Goal: Task Accomplishment & Management: Use online tool/utility

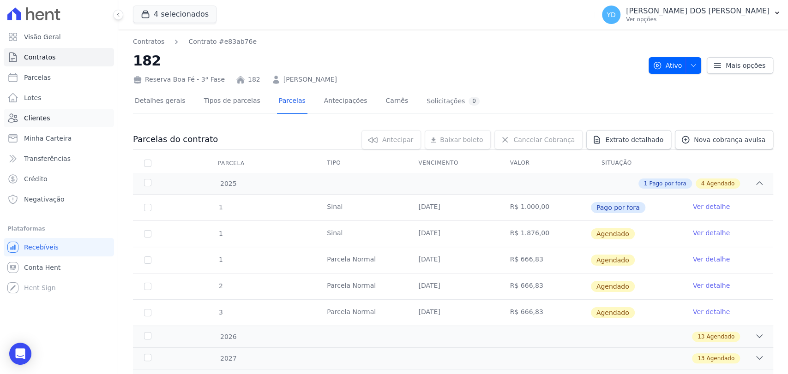
drag, startPoint x: 0, startPoint y: 0, endPoint x: 61, endPoint y: 122, distance: 136.4
click at [61, 122] on link "Clientes" at bounding box center [59, 118] width 110 height 18
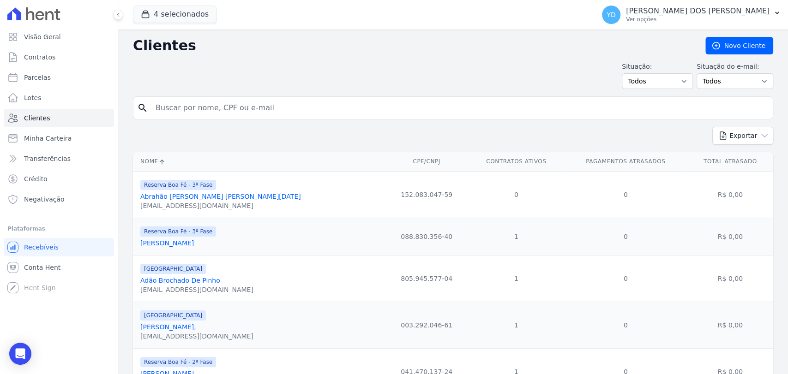
click at [218, 105] on input "search" at bounding box center [459, 108] width 619 height 18
paste input "André Luís Cantú"
type input "André Luís Cantú"
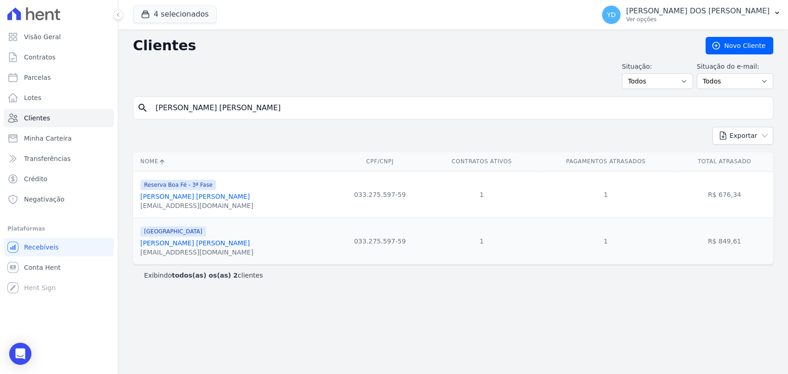
drag, startPoint x: 161, startPoint y: 107, endPoint x: 241, endPoint y: 108, distance: 79.9
click at [241, 108] on input "André Luís Cantú" at bounding box center [459, 108] width 619 height 18
paste input "ei Conrado Da Silva Antônio"
type input "Andrei Conrado Da Silva Antônio"
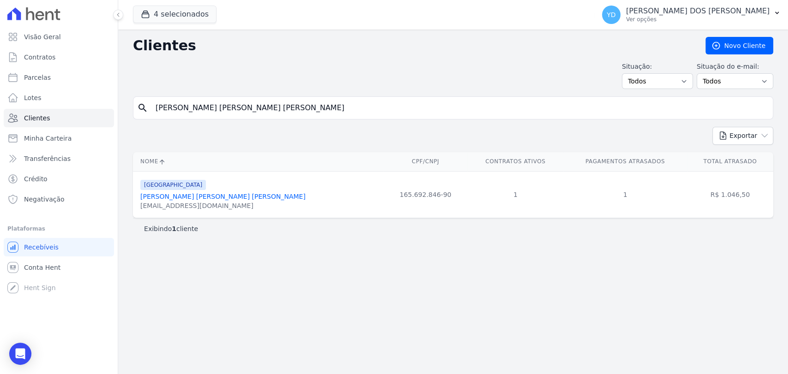
click at [204, 99] on input "Andrei Conrado Da Silva Antônio" at bounding box center [459, 108] width 619 height 18
paste input "José© Mauricio Soares Da Silva"
click at [173, 108] on input "José© Mauricio Soares Da Silva" at bounding box center [459, 108] width 619 height 18
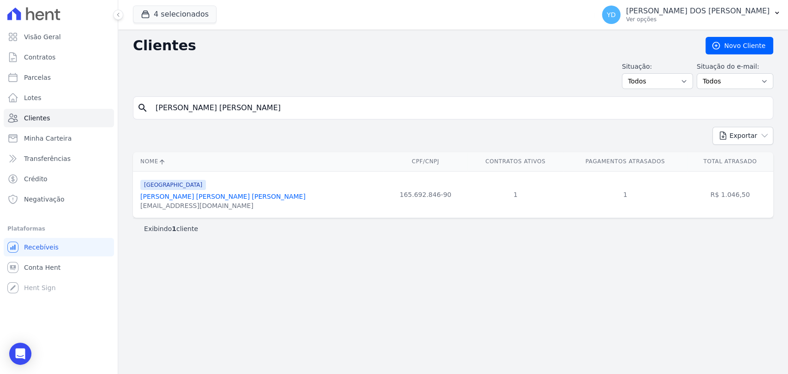
type input "José Mauricio Soares Da Silva"
click at [236, 109] on input "José Mauricio Soares Da Silva" at bounding box center [459, 108] width 619 height 18
paste input "Maria Conceição Brandão Petraszek"
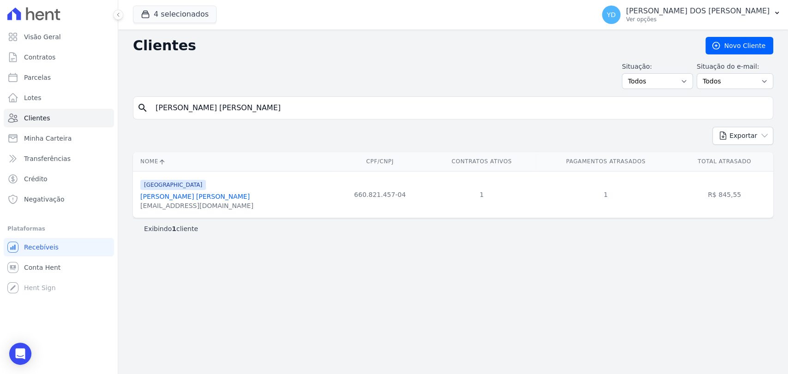
type input "Maria Conceição Brandão Petraszek"
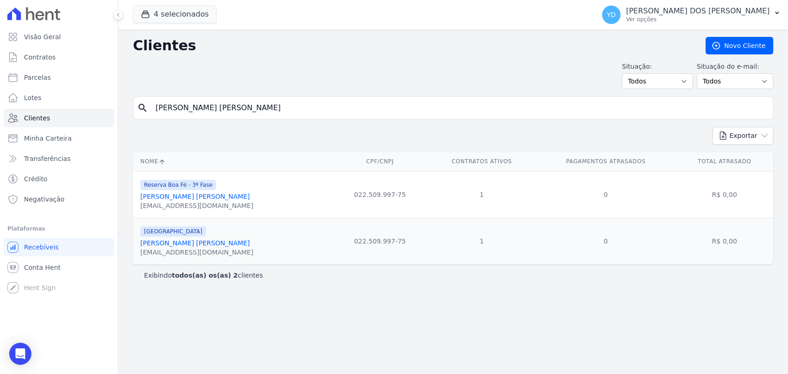
click at [249, 96] on div "search Maria Conceição Brandão Petraszek" at bounding box center [453, 107] width 640 height 23
drag, startPoint x: 249, startPoint y: 96, endPoint x: 249, endPoint y: 108, distance: 11.5
click at [249, 97] on div "search Maria Conceição Brandão Petraszek" at bounding box center [453, 107] width 640 height 23
click at [250, 108] on input "Maria Conceição Brandão Petraszek" at bounding box center [459, 108] width 619 height 18
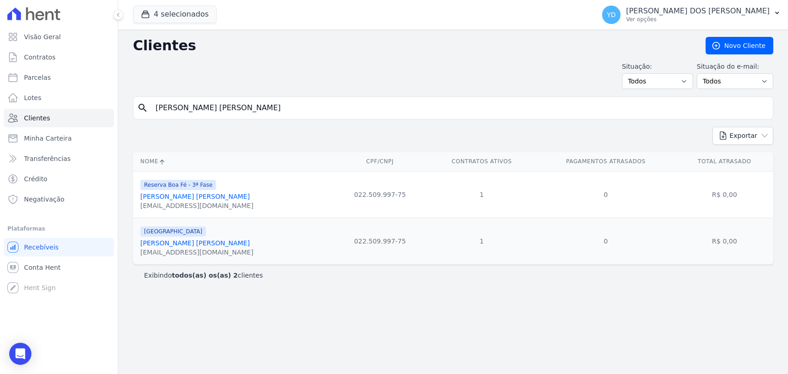
click at [250, 108] on input "Maria Conceição Brandão Petraszek" at bounding box center [459, 108] width 619 height 18
paste input "Vitoria Stephanie Da Silva Ferreira"
type input "Vitoria Stephanie Da Silva Ferreira"
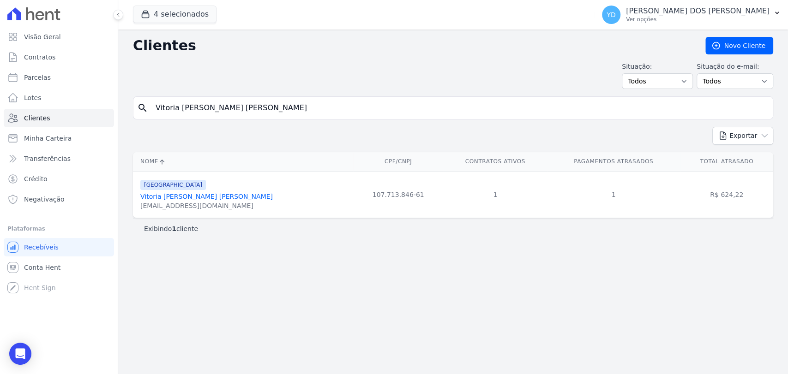
click at [294, 107] on input "Vitoria Stephanie Da Silva Ferreira" at bounding box center [459, 108] width 619 height 18
paste input "William De Oliveira Mantovani"
click at [294, 107] on input "Vitoria Stephanie Da Silva FerreiraWilliam De Oliveira Mantovani" at bounding box center [459, 108] width 619 height 18
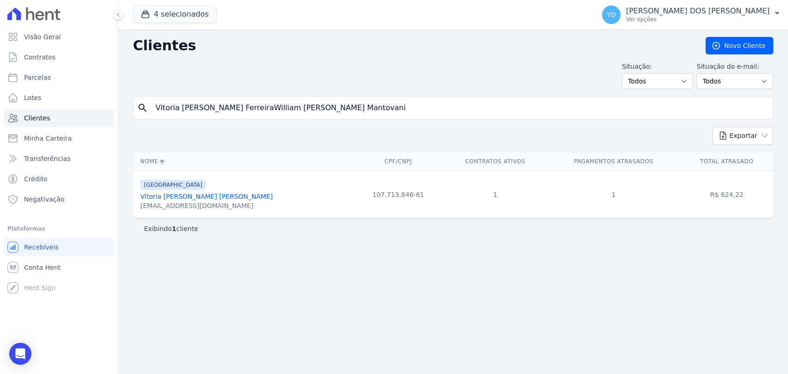
click at [294, 107] on input "Vitoria Stephanie Da Silva FerreiraWilliam De Oliveira Mantovani" at bounding box center [459, 108] width 619 height 18
paste input "search"
type input "William De Oliveira Mantovani"
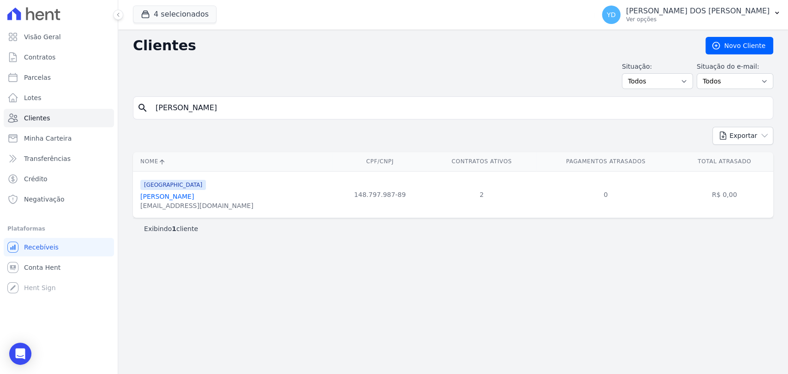
click at [190, 200] on link "William De Oliveira Mantovani" at bounding box center [167, 196] width 54 height 7
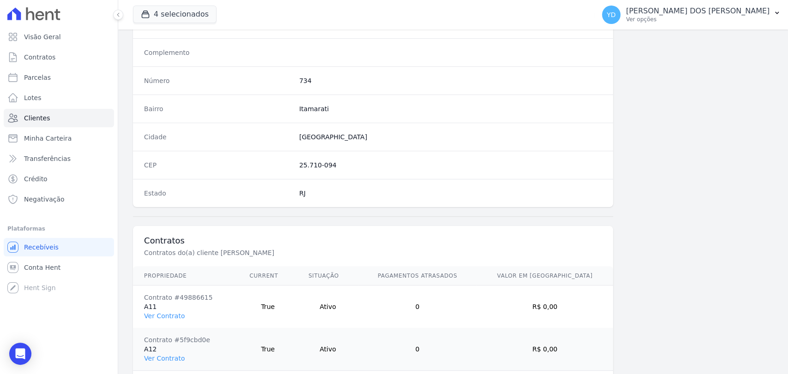
scroll to position [530, 0]
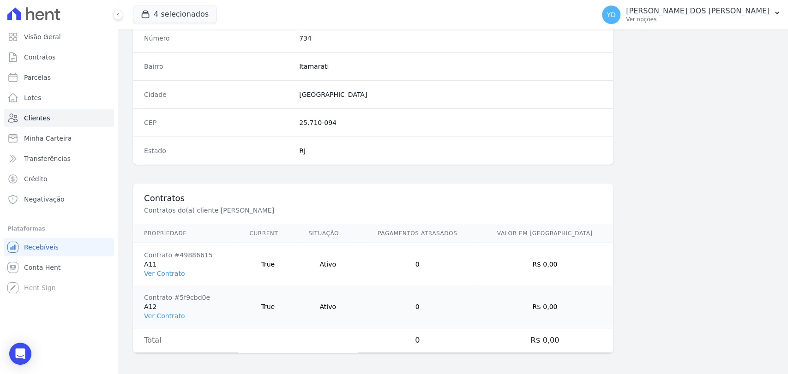
click at [226, 206] on p "Contratos do(a) cliente WILLIAM DE OLIVEIRA MANTOVANI" at bounding box center [299, 210] width 310 height 9
click at [78, 115] on link "Clientes" at bounding box center [59, 118] width 110 height 18
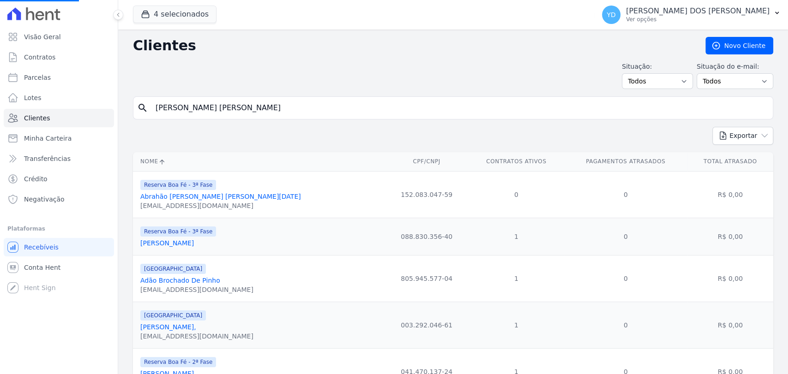
click at [188, 108] on input "André Luís Cantú" at bounding box center [459, 108] width 619 height 18
click at [189, 108] on input "search" at bounding box center [459, 108] width 619 height 18
paste input "Guilherme Nunes Da Silva"
type input "Guilherme Nunes Da Silva"
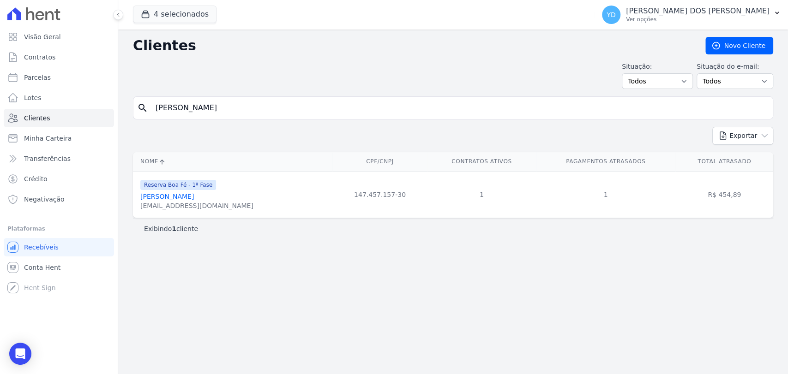
click at [205, 97] on div "search Guilherme Nunes Da Silva" at bounding box center [453, 107] width 640 height 23
click at [205, 101] on div "search Guilherme Nunes Da Silva" at bounding box center [453, 107] width 640 height 23
click at [206, 101] on input "Guilherme Nunes Da Silva" at bounding box center [459, 108] width 619 height 18
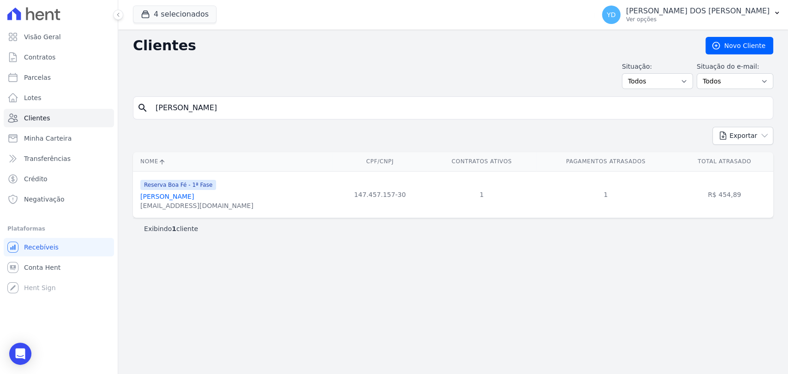
click at [206, 101] on input "Guilherme Nunes Da Silva" at bounding box center [459, 108] width 619 height 18
paste input "stavo Rodrigues Laje"
type input "Gustavo Rodrigues Laje"
click at [235, 113] on input "Gustavo Rodrigues Laje" at bounding box center [459, 108] width 619 height 18
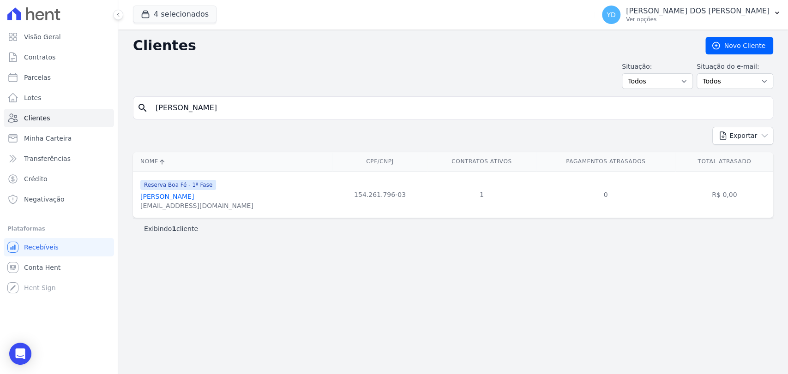
click at [235, 113] on input "Gustavo Rodrigues Laje" at bounding box center [459, 108] width 619 height 18
paste input "Rosimeire Aparecida De Oliveira Dias"
type input "Rosimeire Aparecida De Oliveira Dias"
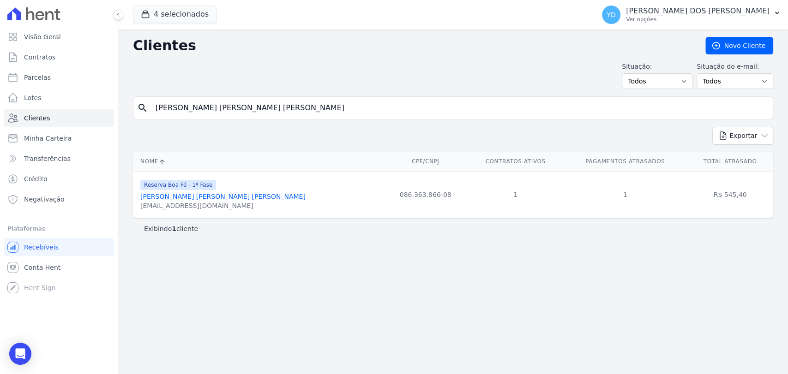
click at [240, 94] on div "Clientes Novo Cliente Situação: Todos Adimplentes Inadimplentes Situação do e-m…" at bounding box center [453, 202] width 670 height 345
click at [237, 104] on input "Rosimeire Aparecida De Oliveira Dias" at bounding box center [459, 108] width 619 height 18
paste input "Sergio Rubens Reis De Assi"
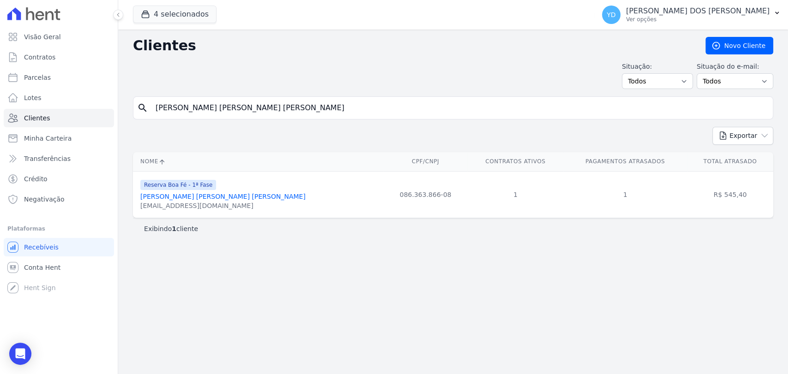
type input "Sergio Rubens Reis De Assis"
click at [233, 95] on div "Clientes Novo Cliente Situação: Todos Adimplentes Inadimplentes Situação do e-m…" at bounding box center [453, 202] width 670 height 345
click at [236, 102] on input "Sergio Rubens Reis De Assis" at bounding box center [459, 108] width 619 height 18
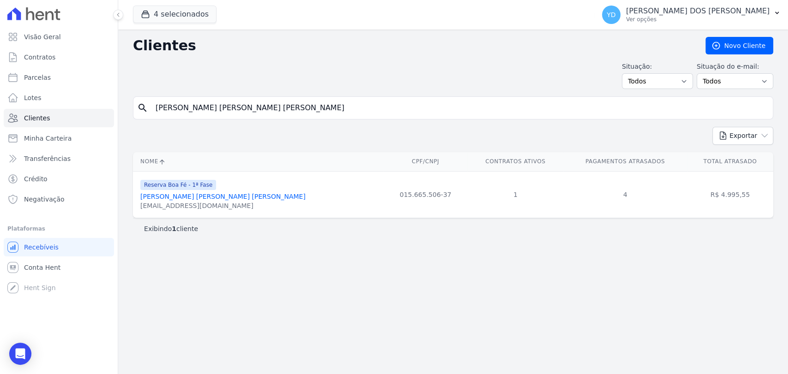
paste input "Vanja Carla Da Silva"
type input "Vanja Carla Da Silva"
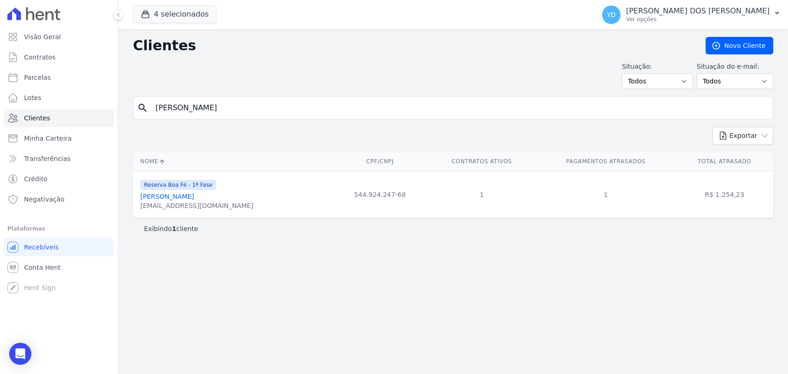
click at [259, 115] on input "Vanja Carla Da Silva" at bounding box center [459, 108] width 619 height 18
paste input "Yan Assis Gomes -"
type input "Yan Assis Gomes"
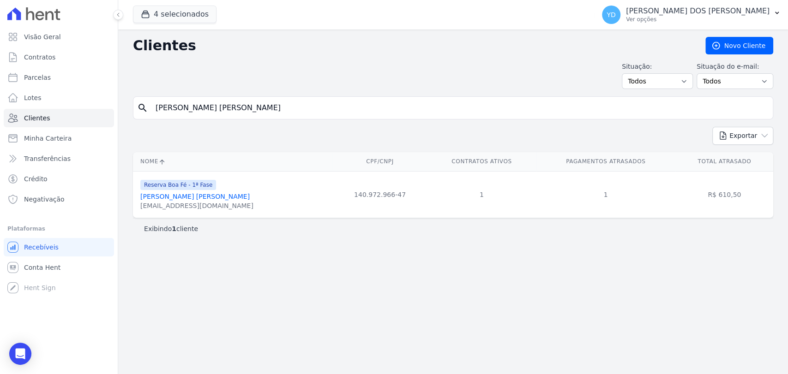
click at [181, 105] on input "Yan Assis Gomes" at bounding box center [459, 108] width 619 height 18
paste input "Amarildo José Monken -"
type input "Amarildo José Monken"
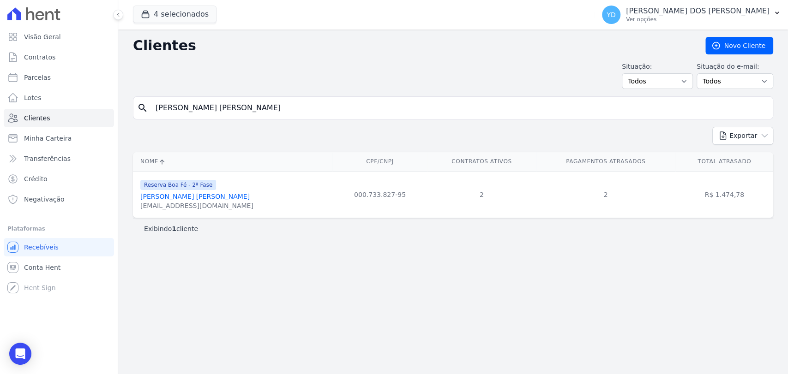
click at [213, 99] on input "Amarildo José Monken" at bounding box center [459, 108] width 619 height 18
paste input "Eziel Guilherme Da Silva"
type input "Eziel Guilherme Da Silva"
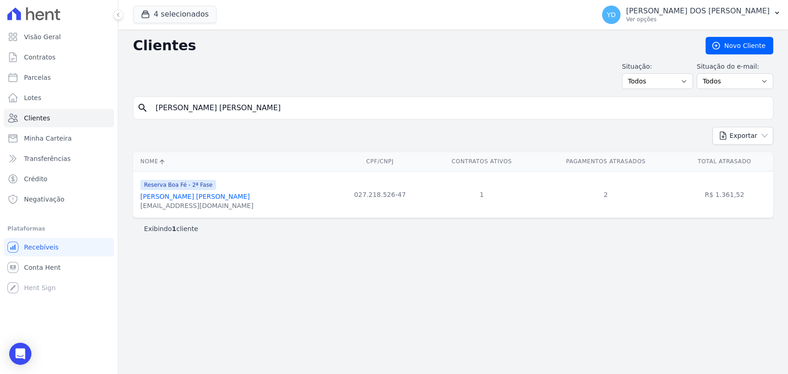
click at [235, 104] on input "Eziel Guilherme Da Silva" at bounding box center [459, 108] width 619 height 18
paste input "Geferson Gomes De Araujo"
type input "Geferson Gomes De Araujo"
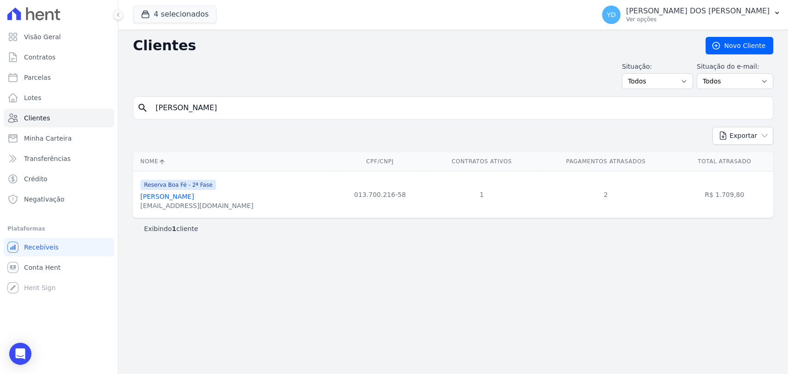
click at [250, 102] on input "Geferson Gomes De Araujo" at bounding box center [459, 108] width 619 height 18
paste input "Jose Fernando Felix Junior"
type input "Jose Fernando Felix Junior"
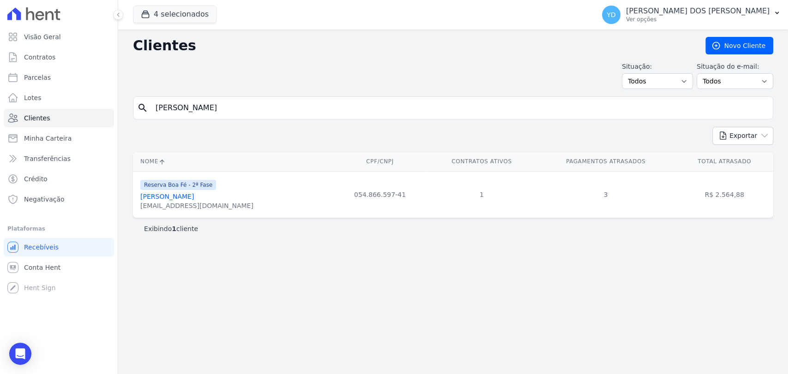
click at [198, 106] on input "Jose Fernando Felix Junior" at bounding box center [459, 108] width 619 height 18
type input "lucineia"
click at [212, 102] on input "lucineia" at bounding box center [459, 108] width 619 height 18
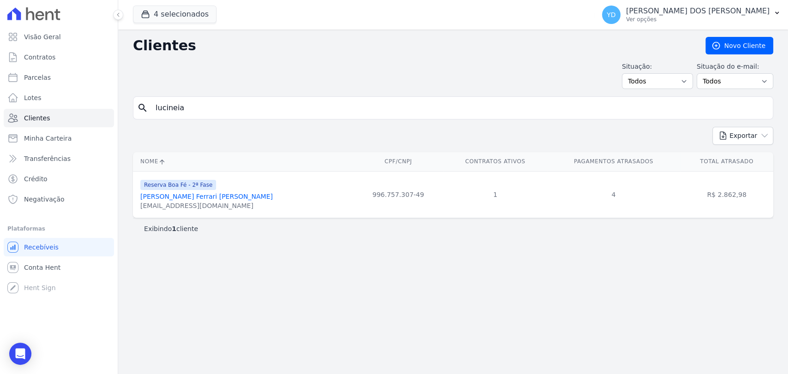
click at [212, 102] on input "lucineia" at bounding box center [459, 108] width 619 height 18
paste input "Marcos Eliezer Do Nascimento"
type input "Marcos Eliezer Do Nascimento"
click at [280, 108] on input "Marcos Eliezer Do Nascimento" at bounding box center [459, 108] width 619 height 18
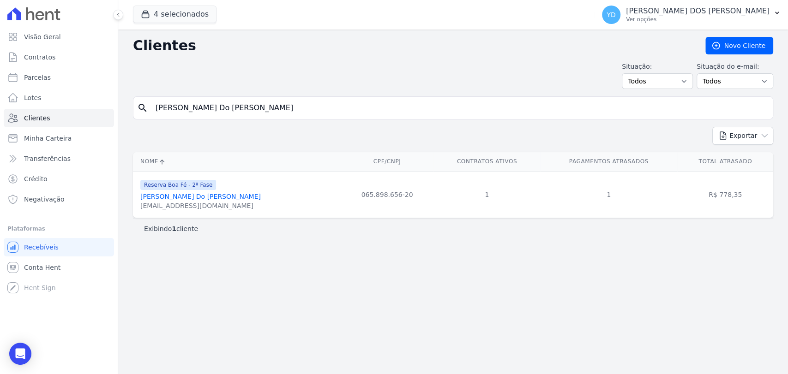
click at [280, 108] on input "Marcos Eliezer Do Nascimento" at bounding box center [459, 108] width 619 height 18
paste input "Patrícia Ingrid Da Silva Parma"
type input "Patrícia Ingrid Da Silva Parma"
click at [459, 36] on div "Clientes Novo Cliente Situação: Todos Adimplentes Inadimplentes Situação do e-m…" at bounding box center [453, 202] width 670 height 345
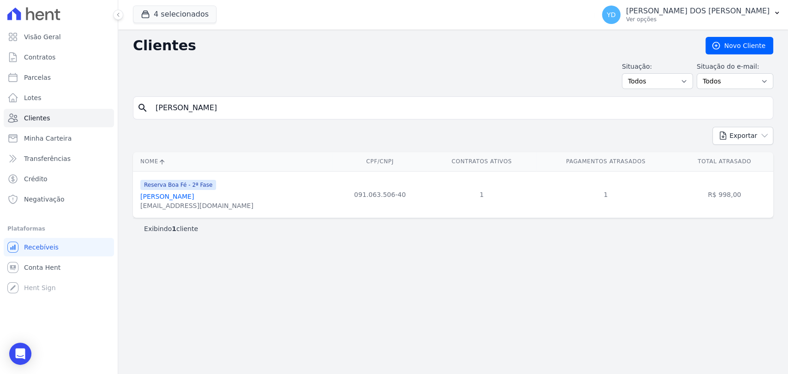
click at [235, 105] on input "Patrícia Ingrid Da Silva Parma" at bounding box center [459, 108] width 619 height 18
paste input "edro Thiago Mont Mor Lopes"
type input "Pedro Thiago Mont Mor Lopes"
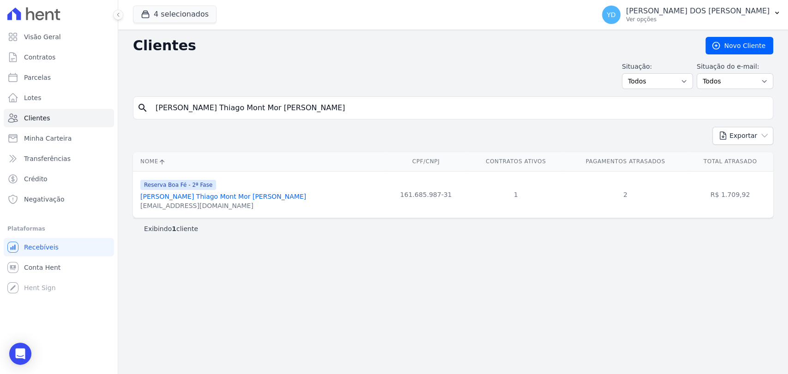
click at [222, 110] on input "Pedro Thiago Mont Mor Lopes" at bounding box center [459, 108] width 619 height 18
paste input "Thiago Meggiolaro Gomury"
type input "Thiago Meggiolaro Gomury"
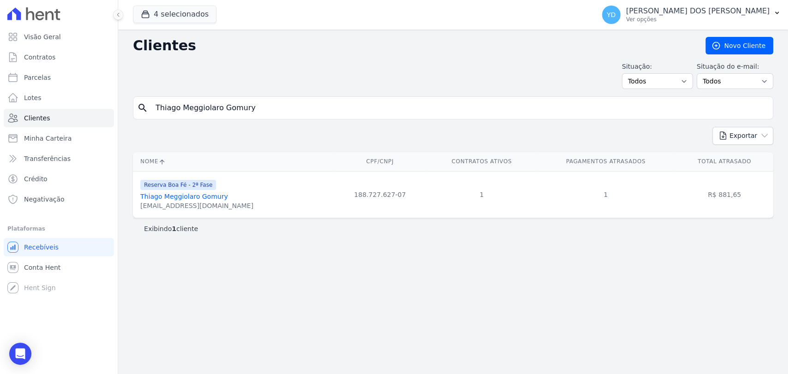
click at [233, 119] on form "search Thiago Meggiolaro Gomury" at bounding box center [453, 111] width 640 height 30
click at [230, 107] on input "Thiago Meggiolaro Gomury" at bounding box center [459, 108] width 619 height 18
paste input "Alexandre Raggi De Sousa"
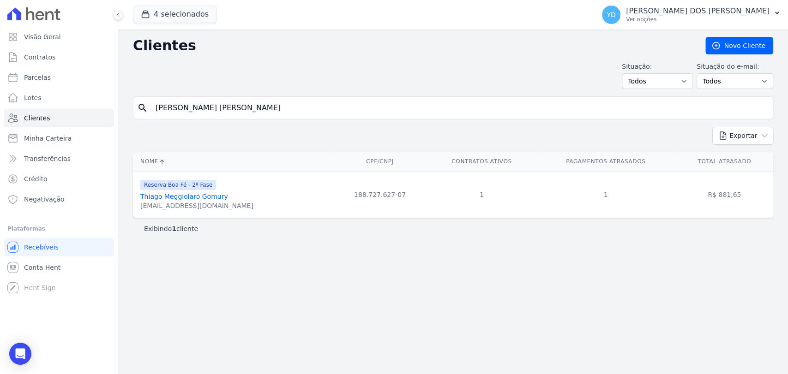
type input "Alexandre Raggi De Sousa"
click at [214, 103] on input "Alexandre Raggi De Sousa" at bounding box center [459, 108] width 619 height 18
paste input "ntônio Venancio De Almeid"
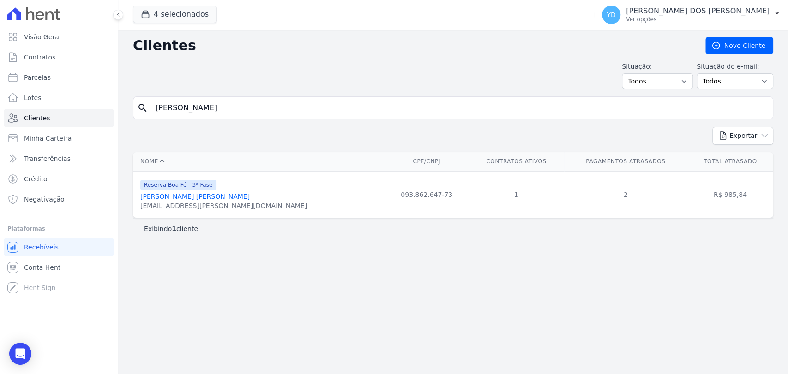
type input "Antônio Venancio De Almeida"
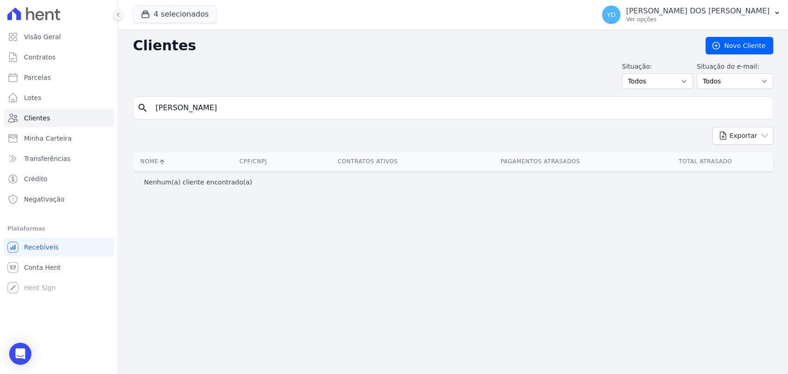
drag, startPoint x: 184, startPoint y: 105, endPoint x: 351, endPoint y: 105, distance: 167.1
click at [351, 105] on input "Antônio Venancio De Almeida" at bounding box center [459, 108] width 619 height 18
type input "Antônio"
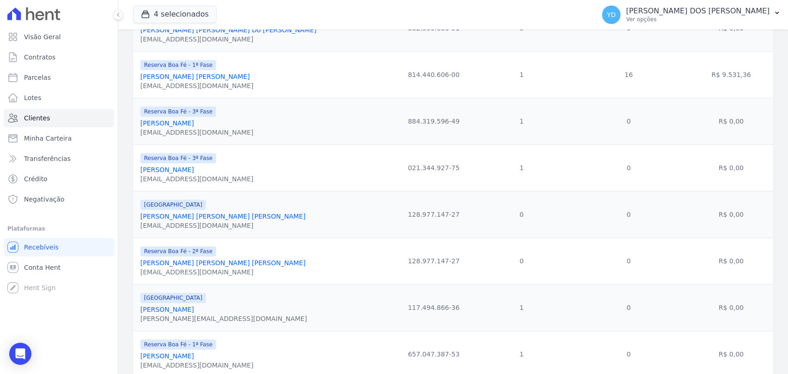
scroll to position [307, 0]
click at [236, 170] on div "Reserva Boa Fé - 3ª Fase Antonio Venancio De Almeida d2008708@gmail.com" at bounding box center [264, 166] width 249 height 31
copy div "Antonio Venancio De Almeida"
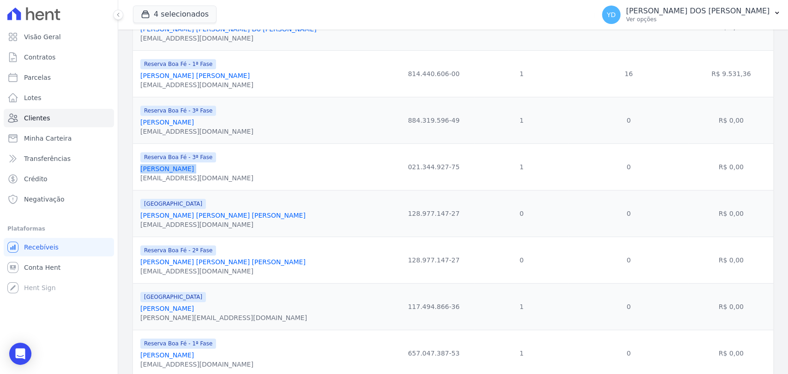
scroll to position [0, 0]
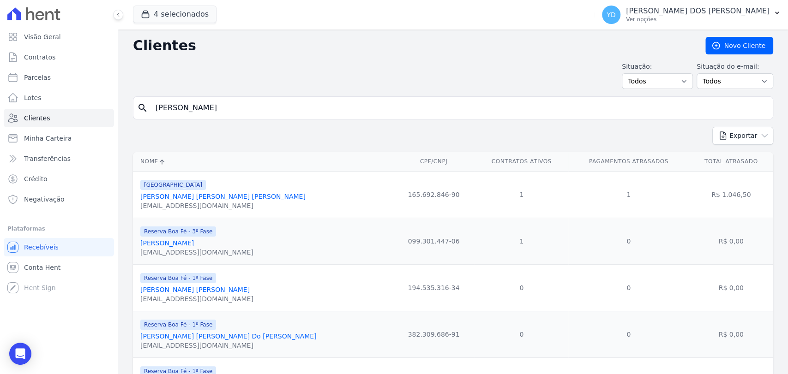
click at [299, 114] on input "Antônio" at bounding box center [459, 108] width 619 height 18
paste input "onio Venancio De Almeida"
click at [299, 114] on input "Antonio Venancio De Almeida" at bounding box center [459, 108] width 619 height 18
type input "Antonio Venancio De Almeida"
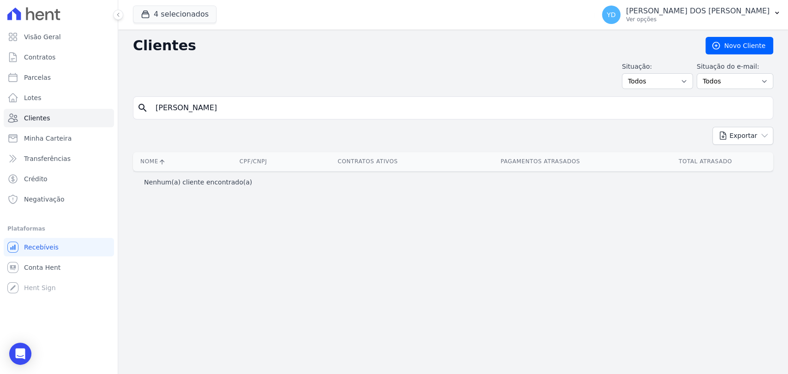
drag, startPoint x: 273, startPoint y: 106, endPoint x: 212, endPoint y: 113, distance: 61.3
click at [212, 113] on input "Antonio Venancio De Almeida" at bounding box center [459, 108] width 619 height 18
type input "Antonio Venancio"
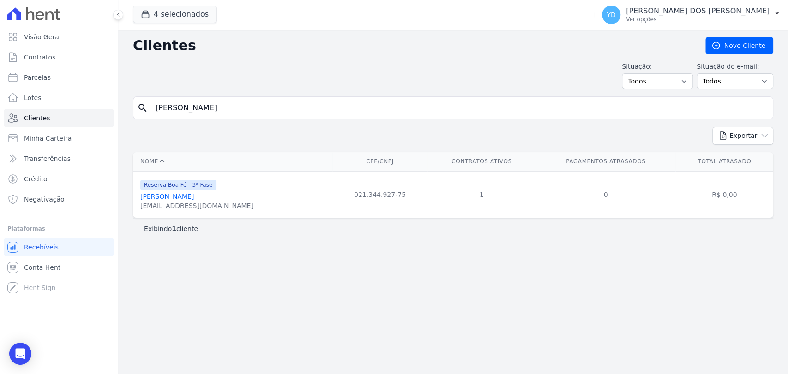
click at [251, 103] on input "Antonio Venancio" at bounding box center [459, 108] width 619 height 18
paste input "Bruno Torres Da Cruz"
type input "Bruno Torres Da Cruz"
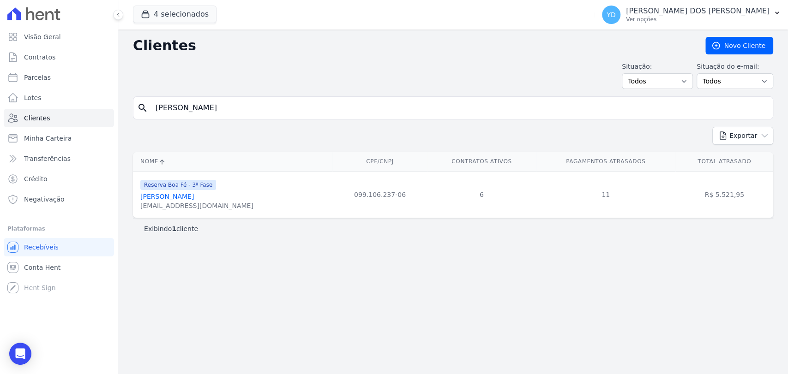
click at [214, 104] on input "Bruno Torres Da Cruz" at bounding box center [459, 108] width 619 height 18
paste input "Cleber Milson Campos"
type input "Cleber Milson Campos"
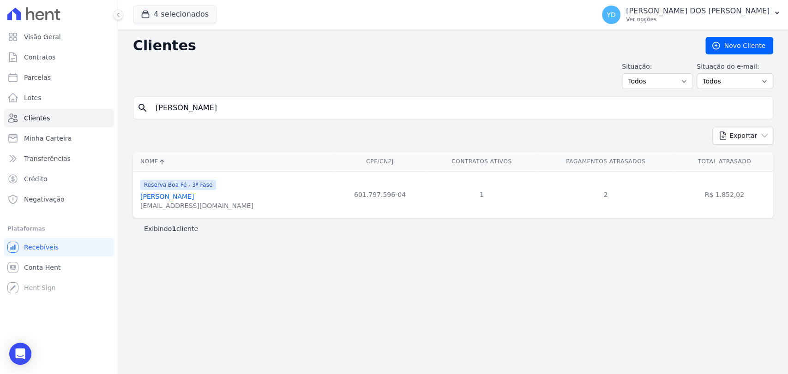
click at [198, 102] on input "Cleber Milson Campos" at bounding box center [459, 108] width 619 height 18
paste input "Flaviane Aparecida De Almeida Gomes -"
type input "Flaviane Aparecida De Almeida Gomes]"
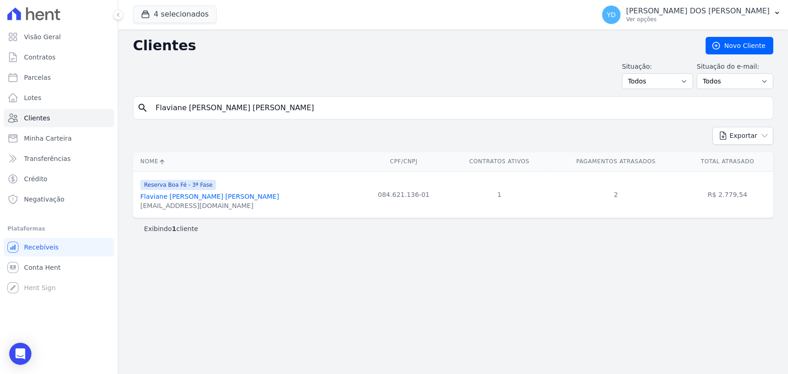
click at [236, 108] on input "Flaviane Aparecida De Almeida Gomes" at bounding box center [459, 108] width 619 height 18
paste input "Tiago Abreu Poncio"
type input "Tiago Abreu Poncio"
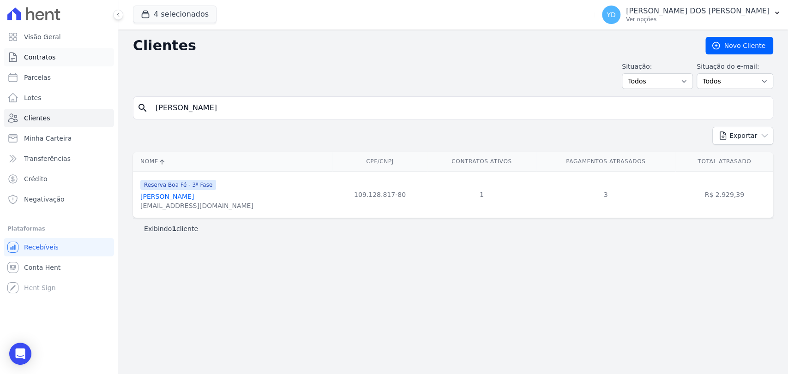
click at [63, 64] on link "Contratos" at bounding box center [59, 57] width 110 height 18
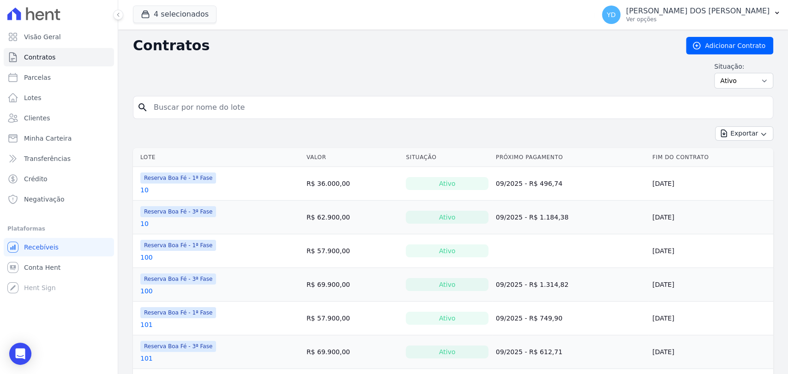
click at [173, 105] on input "search" at bounding box center [458, 107] width 621 height 18
type input "93"
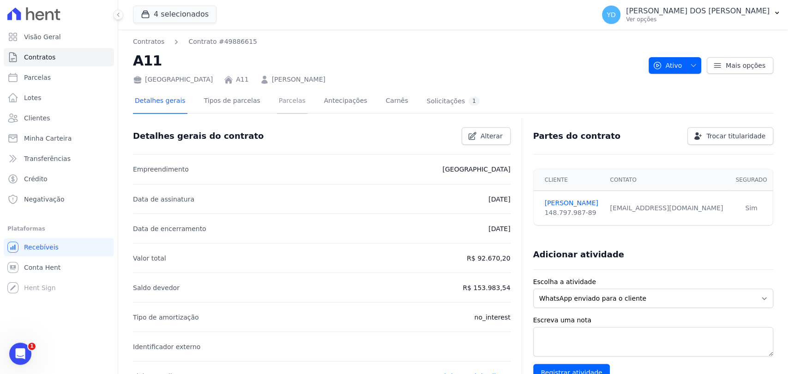
drag, startPoint x: 287, startPoint y: 109, endPoint x: 297, endPoint y: 88, distance: 23.3
click at [287, 109] on link "Parcelas" at bounding box center [292, 102] width 30 height 24
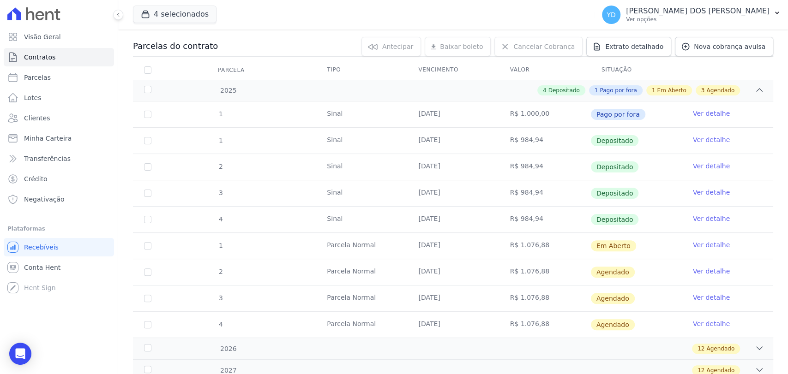
scroll to position [102, 0]
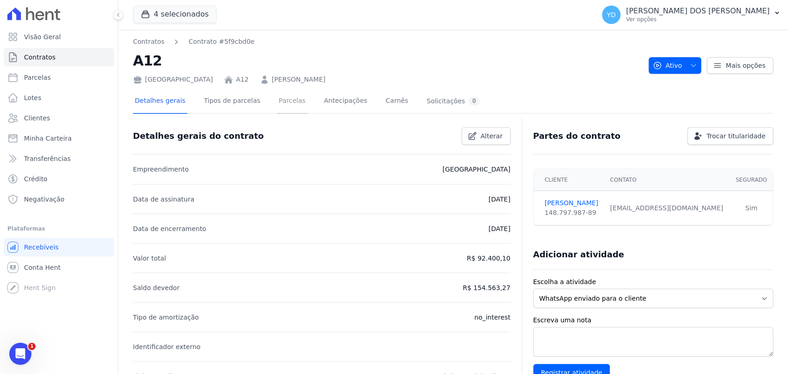
click at [288, 102] on link "Parcelas" at bounding box center [292, 102] width 30 height 24
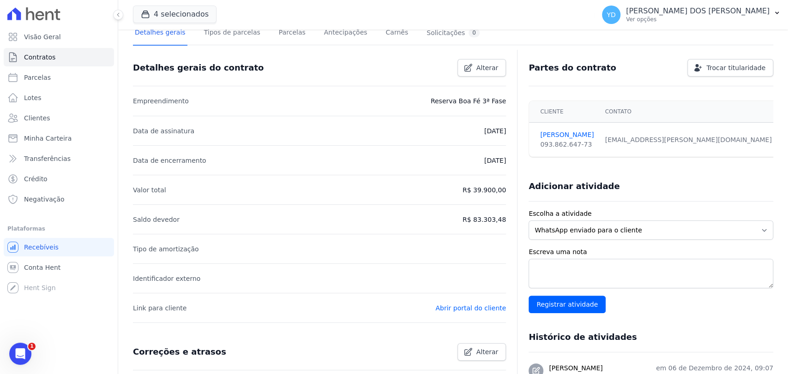
scroll to position [462, 0]
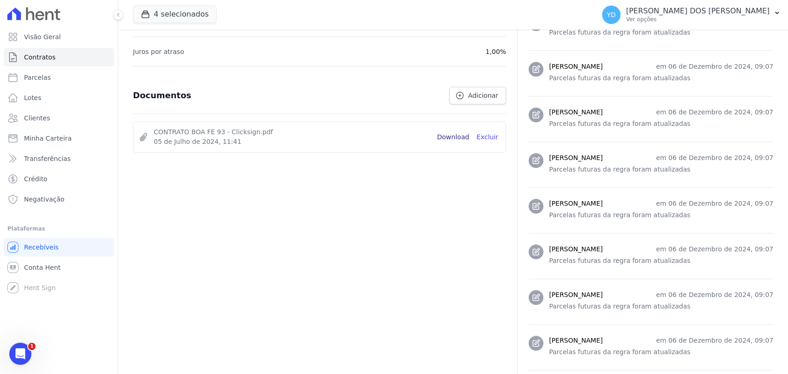
click at [453, 137] on link "Download" at bounding box center [453, 137] width 32 height 10
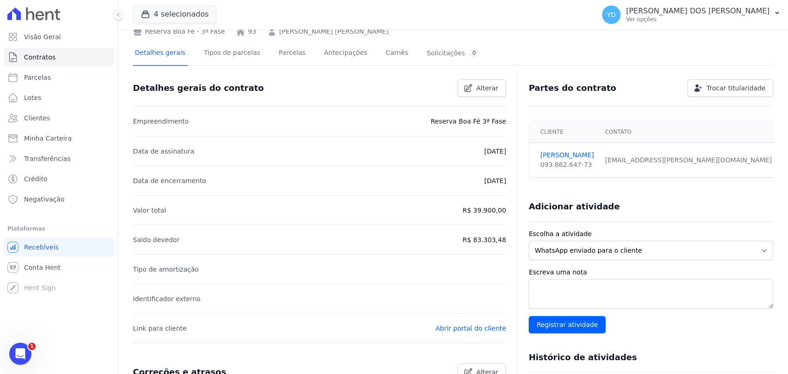
scroll to position [0, 0]
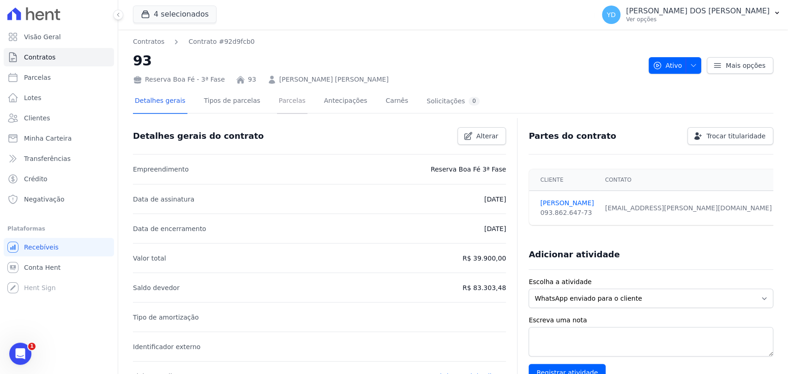
click at [288, 108] on link "Parcelas" at bounding box center [292, 102] width 30 height 24
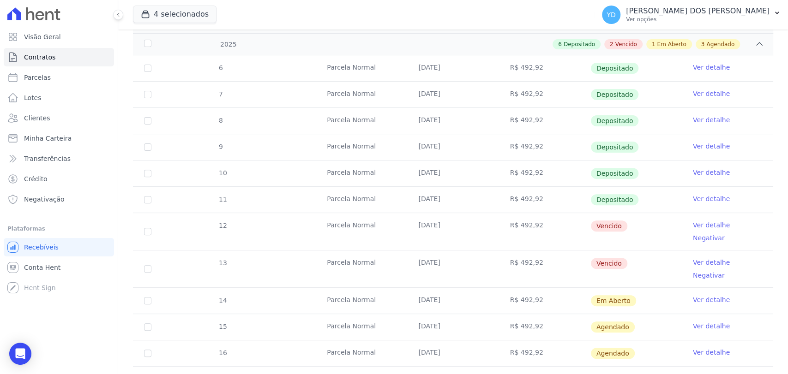
scroll to position [205, 0]
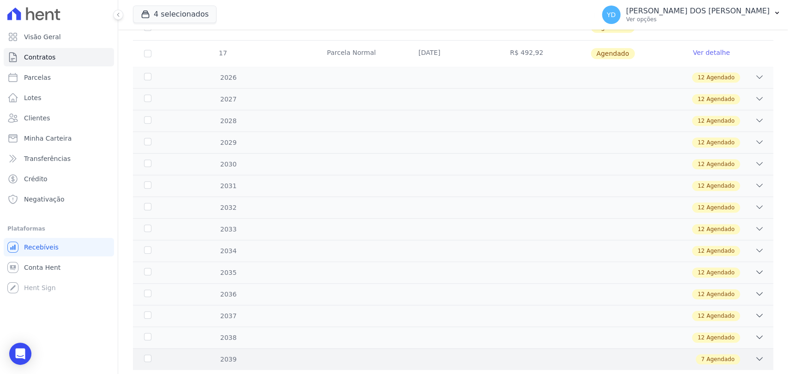
click at [487, 354] on div "7 Agendado" at bounding box center [484, 359] width 559 height 10
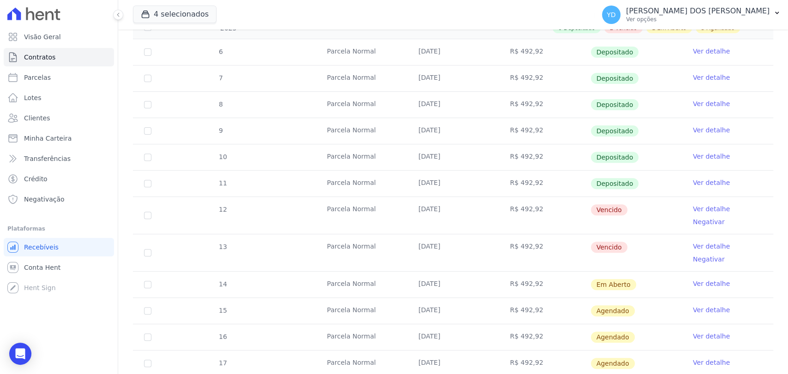
scroll to position [0, 0]
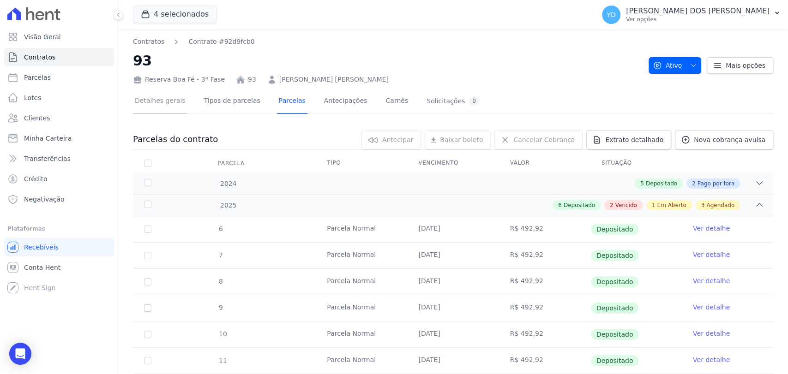
click at [170, 105] on link "Detalhes gerais" at bounding box center [160, 102] width 54 height 24
